Goal: Information Seeking & Learning: Check status

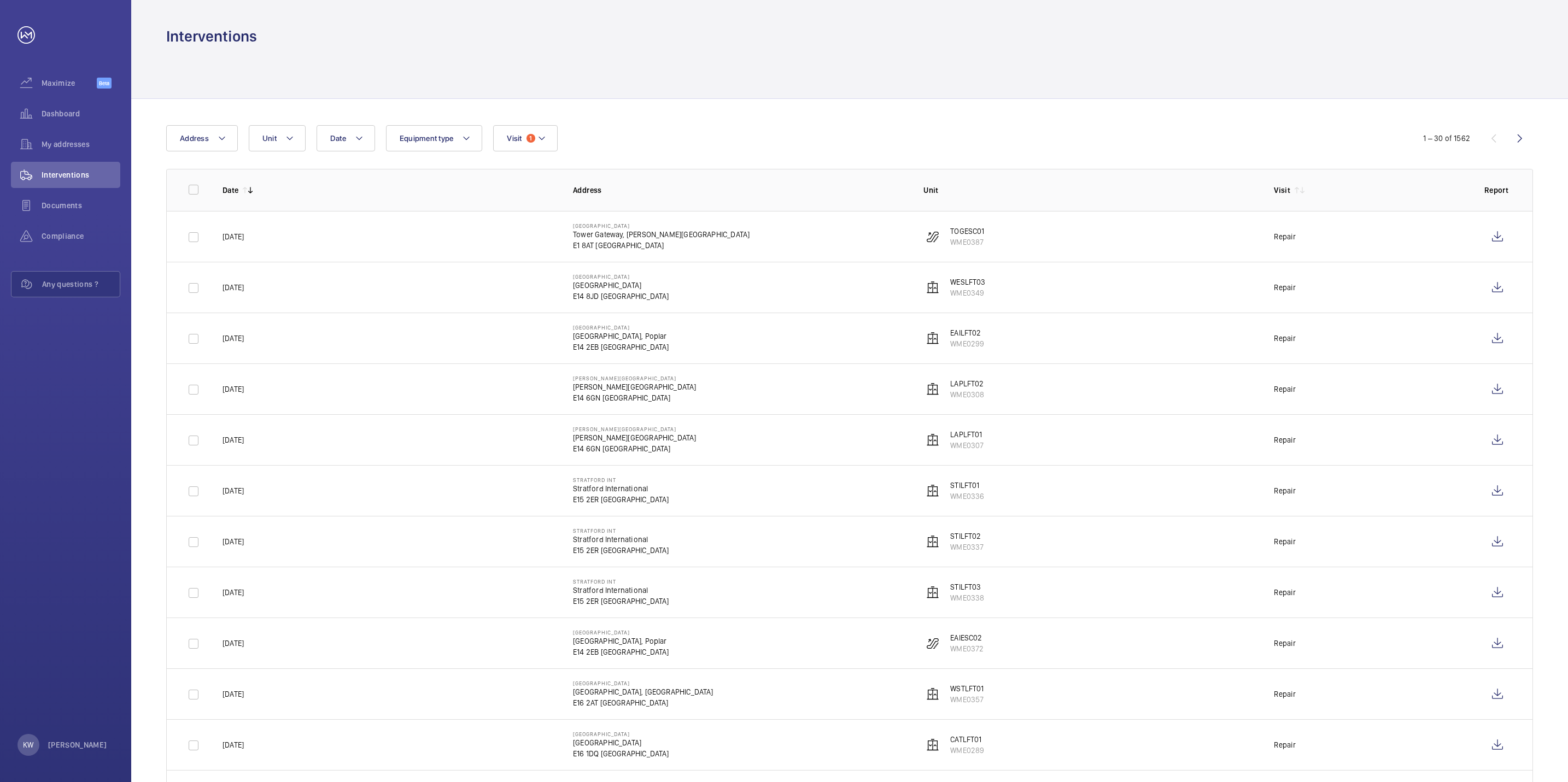
click at [567, 141] on div "Date Address Unit Equipment type Visit 1" at bounding box center [783, 138] width 1235 height 26
click at [551, 143] on button "Visit 1" at bounding box center [525, 138] width 64 height 26
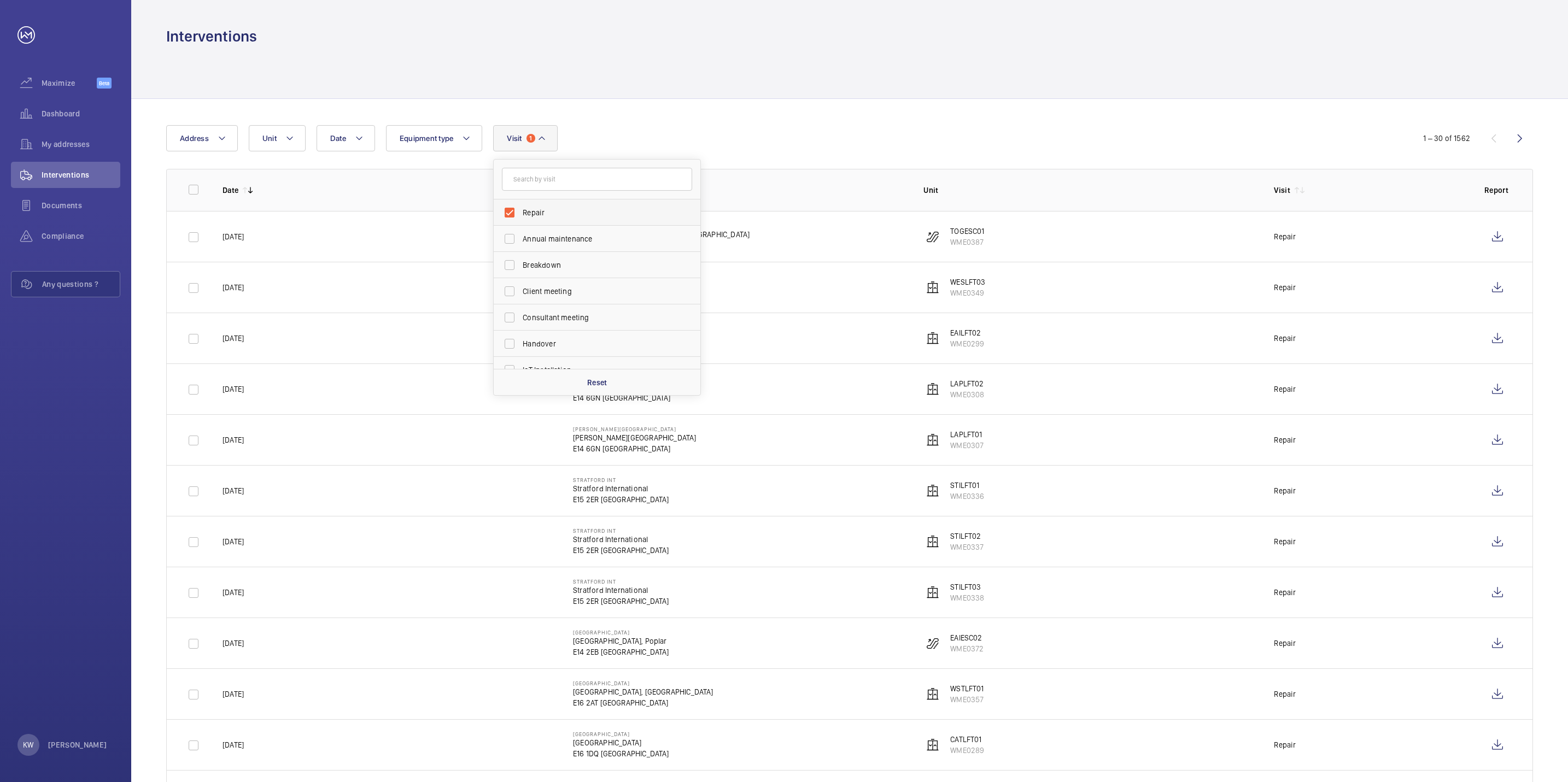
click at [544, 212] on span "Repair" at bounding box center [598, 212] width 150 height 11
click at [520, 212] on input "Repair" at bounding box center [510, 213] width 22 height 22
checkbox input "false"
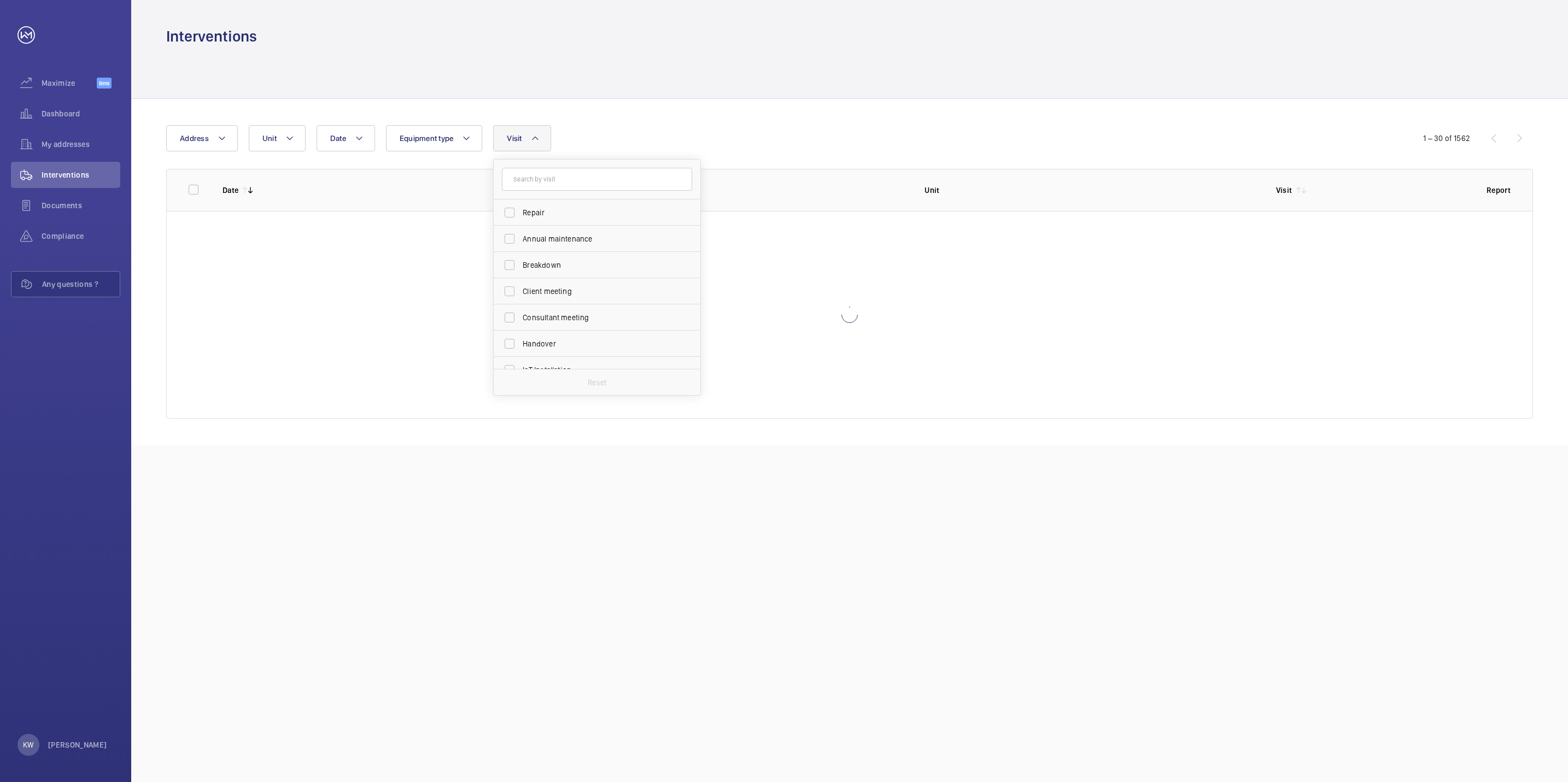
click at [816, 146] on div "Date Address Unit Equipment type Visit Repair Annual maintenance Breakdown Clie…" at bounding box center [783, 138] width 1235 height 26
